Goal: Find specific page/section: Find specific page/section

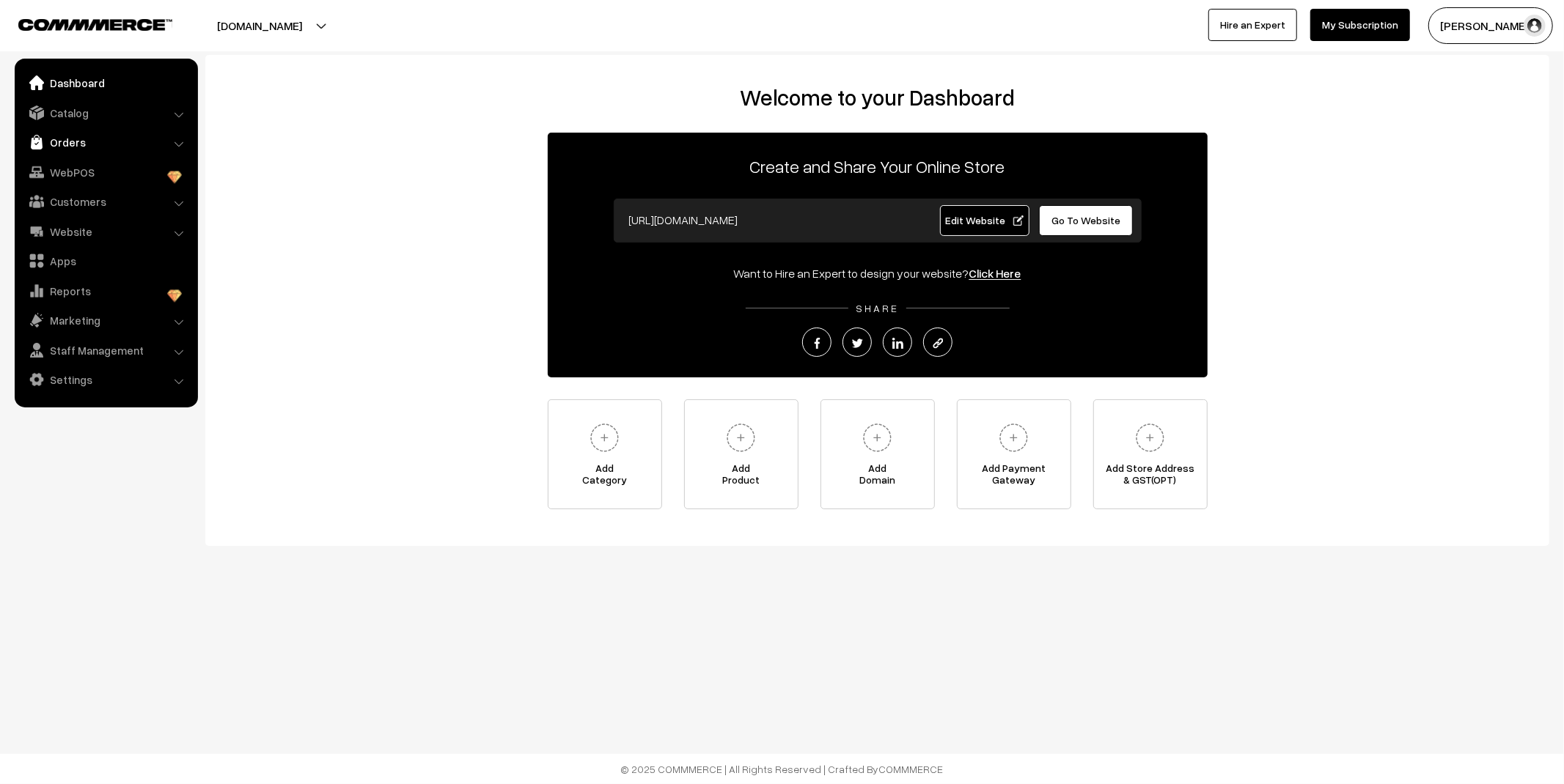
click at [76, 140] on link "Orders" at bounding box center [106, 142] width 174 height 27
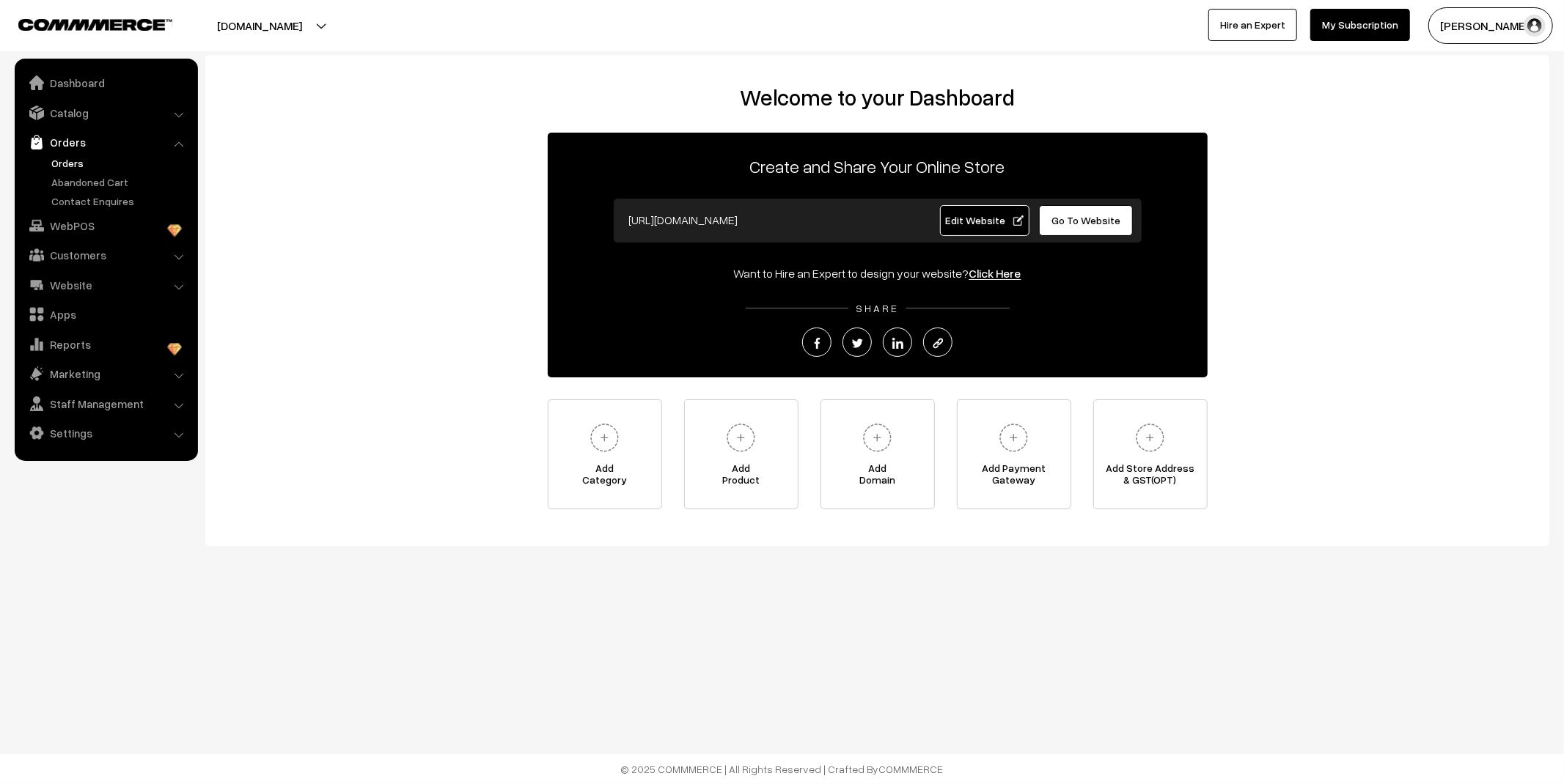
click at [76, 161] on link "Orders" at bounding box center [120, 163] width 145 height 15
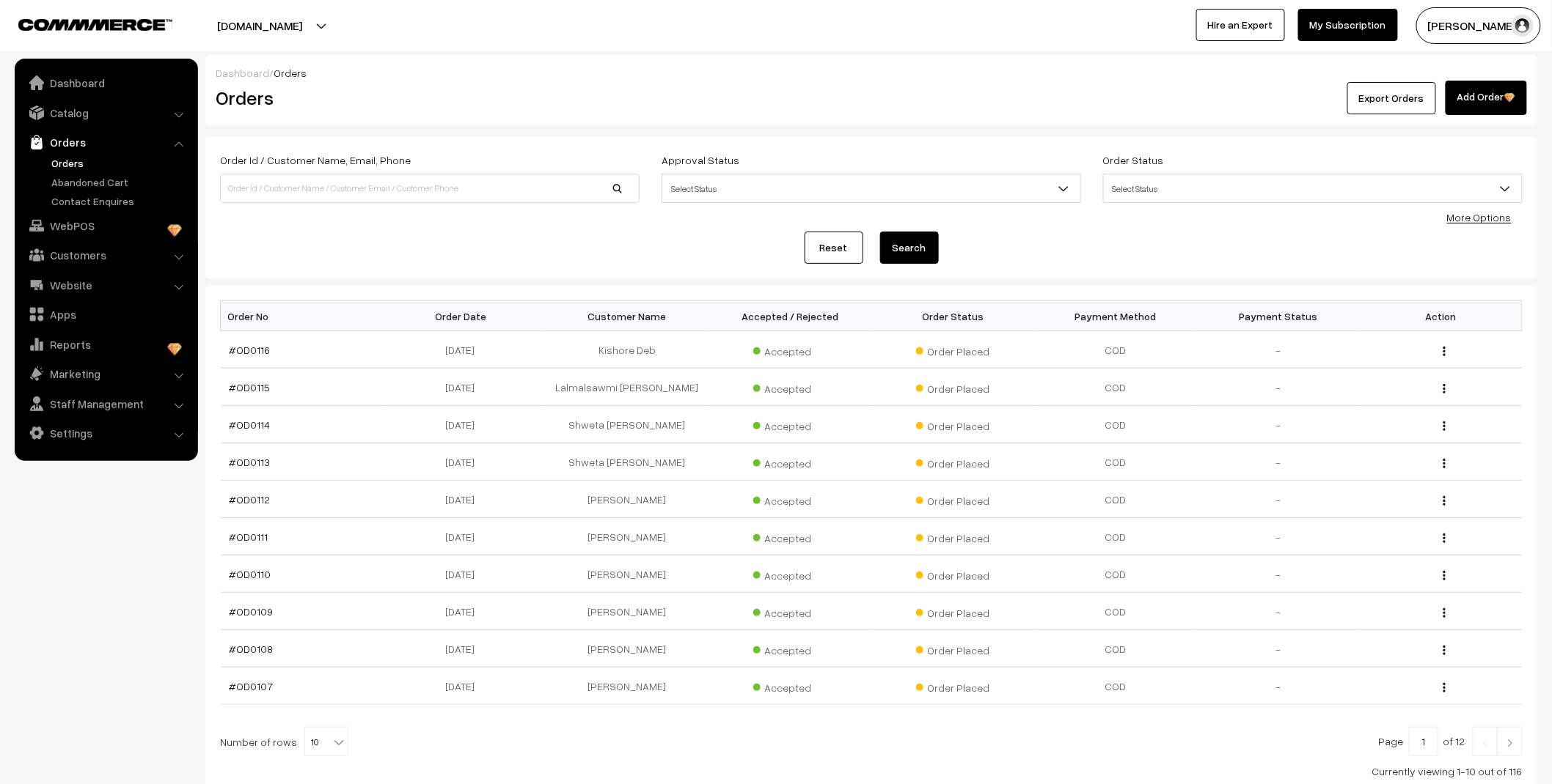
click at [93, 184] on link "Abandoned Cart" at bounding box center [120, 181] width 145 height 15
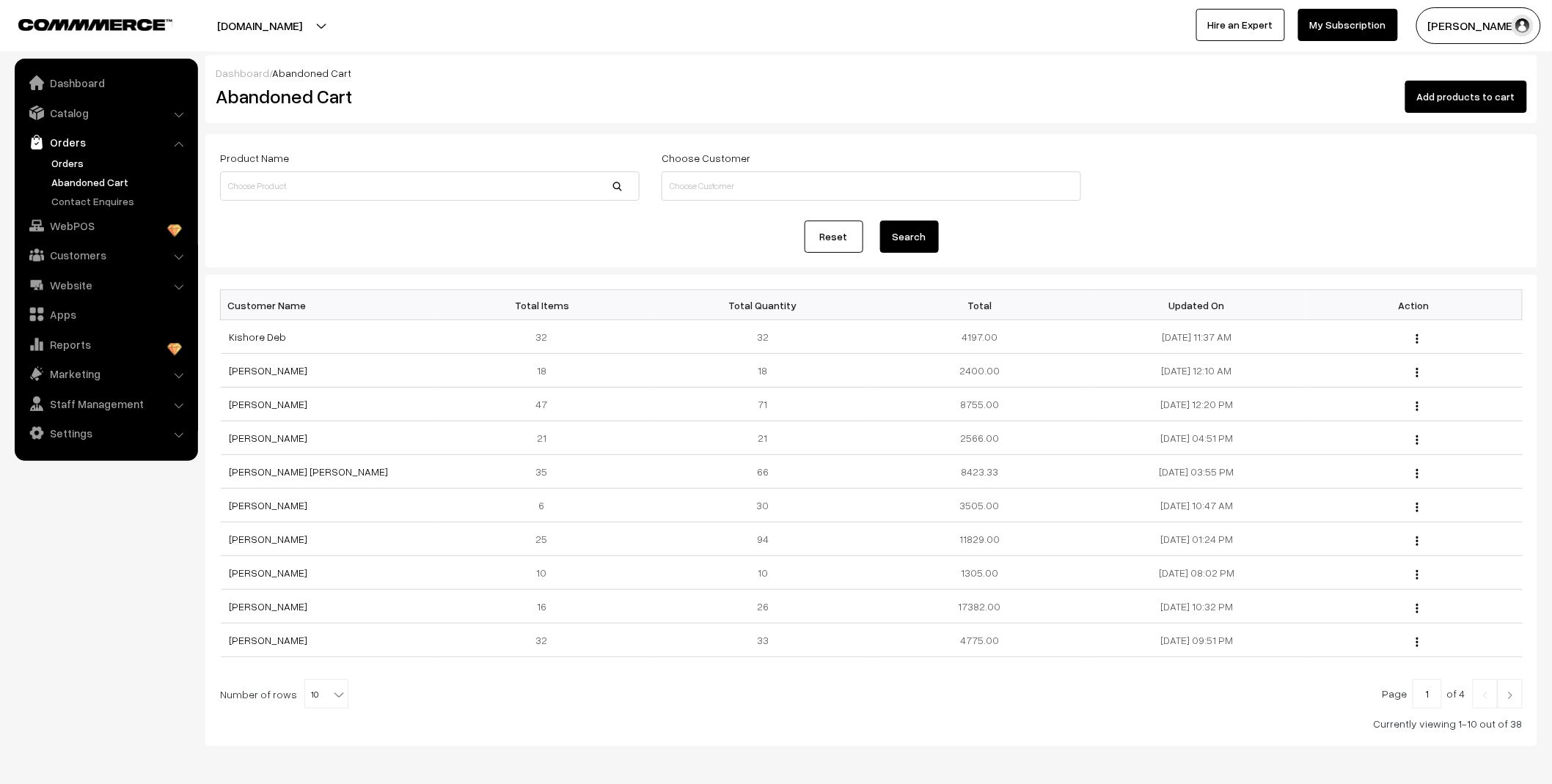
click at [69, 162] on link "Orders" at bounding box center [120, 163] width 145 height 15
